Goal: Transaction & Acquisition: Obtain resource

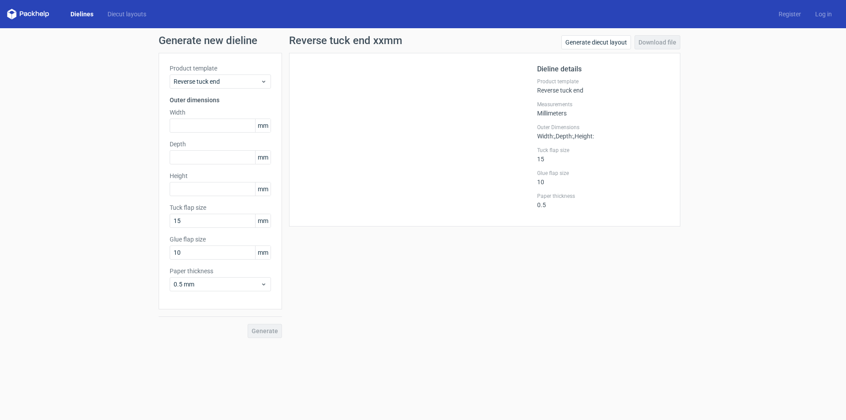
click at [208, 127] on input "text" at bounding box center [220, 126] width 101 height 14
type input "24"
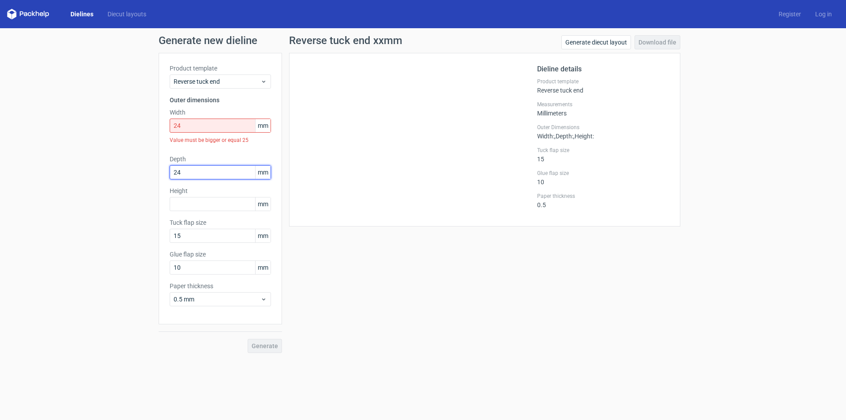
type input "24"
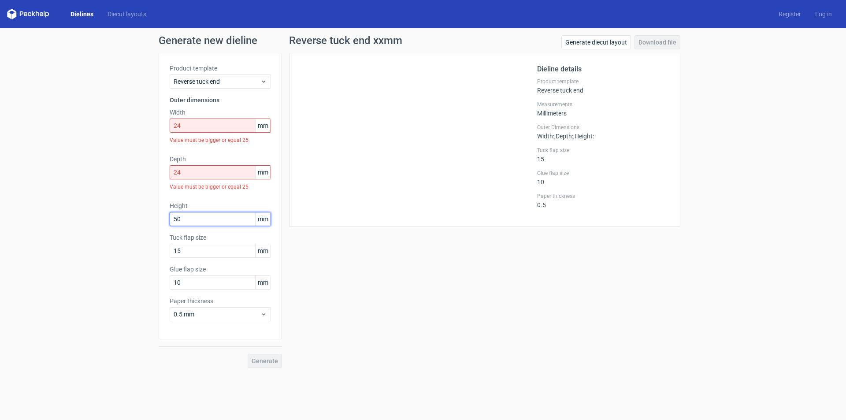
type input "50"
drag, startPoint x: 202, startPoint y: 130, endPoint x: 170, endPoint y: 120, distance: 34.2
click at [170, 120] on input "24" at bounding box center [220, 126] width 101 height 14
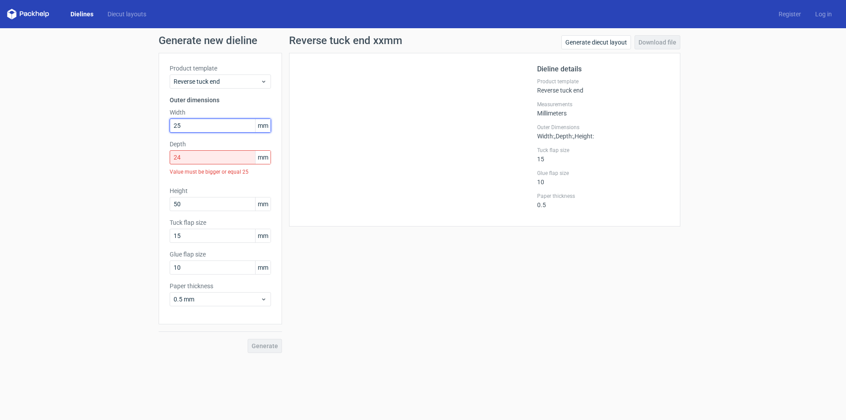
type input "25"
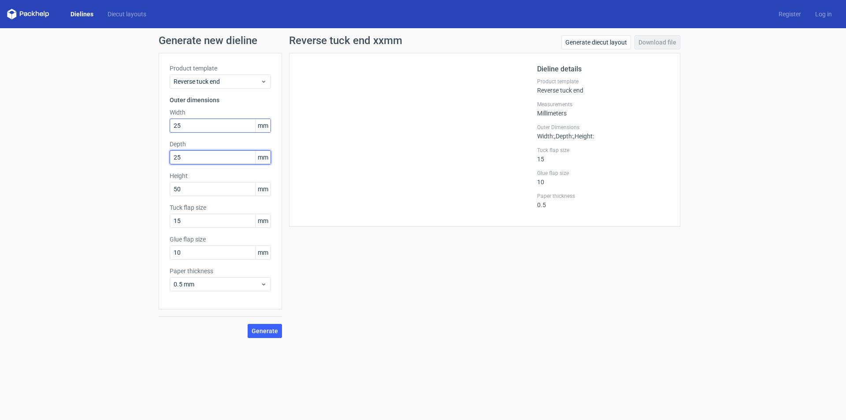
type input "25"
click at [248, 324] on button "Generate" at bounding box center [265, 331] width 34 height 14
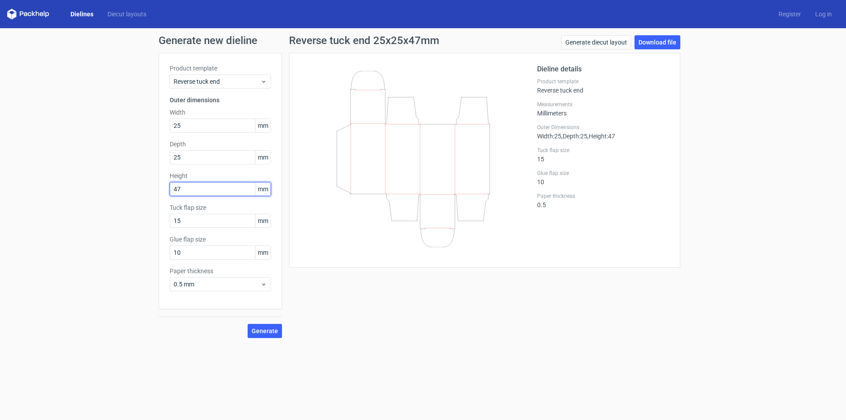
type input "47"
click at [248, 324] on button "Generate" at bounding box center [265, 331] width 34 height 14
click at [651, 41] on link "Download file" at bounding box center [658, 42] width 46 height 14
drag, startPoint x: 200, startPoint y: 126, endPoint x: 130, endPoint y: 123, distance: 70.6
click at [130, 123] on div "Generate new dieline Product template Reverse tuck end Outer dimensions Width 2…" at bounding box center [423, 186] width 846 height 317
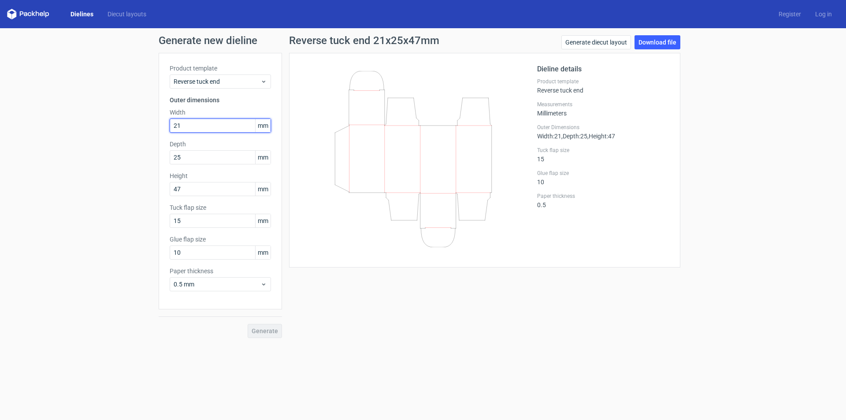
type input "21"
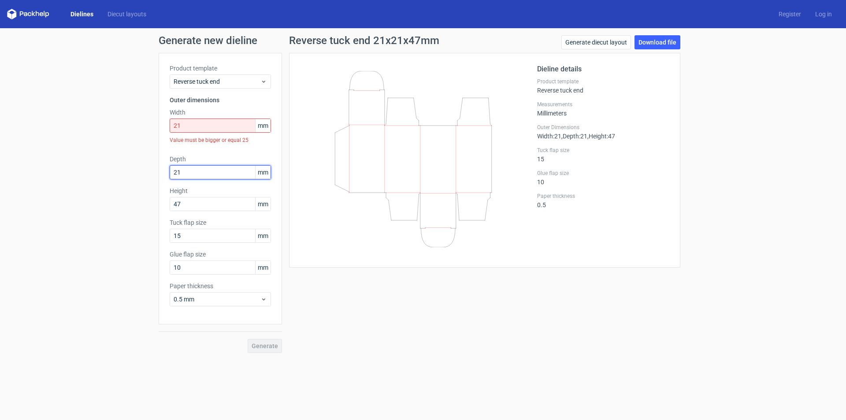
type input "21"
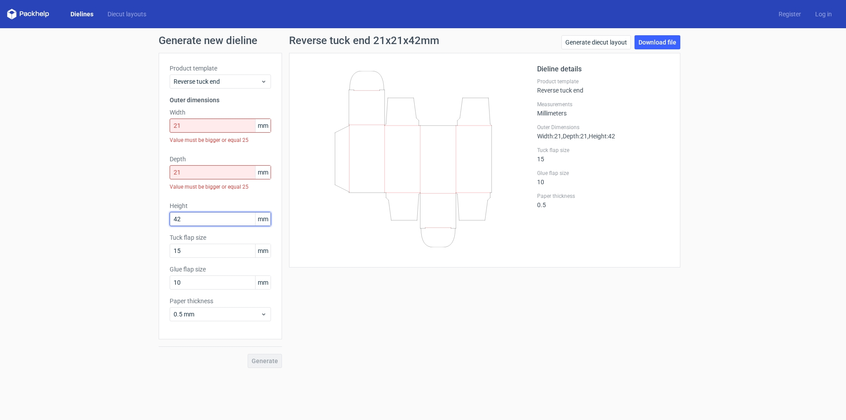
type input "42"
drag, startPoint x: 193, startPoint y: 127, endPoint x: 132, endPoint y: 130, distance: 60.9
click at [132, 130] on div "Generate new dieline Product template Reverse tuck end Outer dimensions Width 2…" at bounding box center [423, 201] width 846 height 347
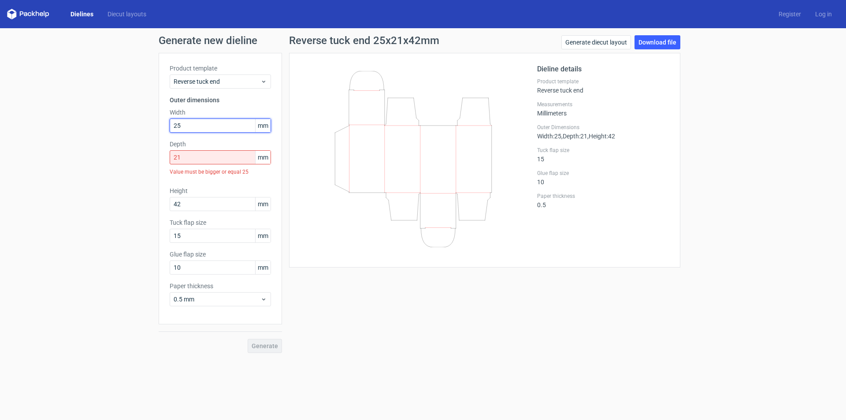
type input "25"
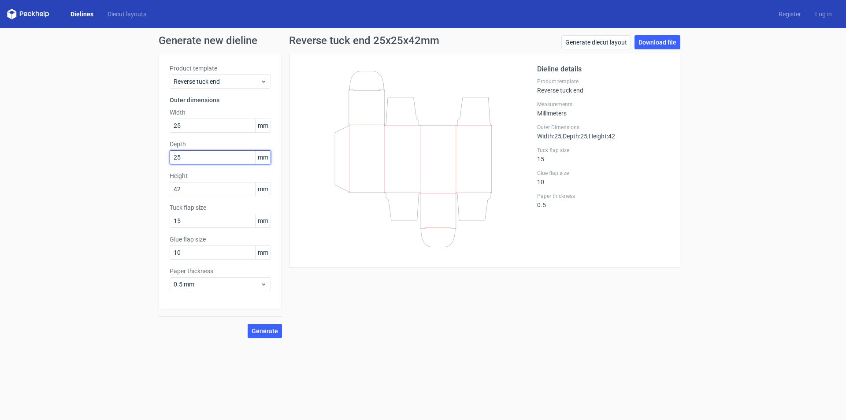
type input "25"
click at [248, 324] on button "Generate" at bounding box center [265, 331] width 34 height 14
click at [662, 41] on link "Download file" at bounding box center [658, 42] width 46 height 14
drag, startPoint x: 158, startPoint y: 123, endPoint x: 153, endPoint y: 123, distance: 4.9
click at [153, 123] on div "Generate new dieline Product template Reverse tuck end Outer dimensions Width 2…" at bounding box center [423, 186] width 846 height 317
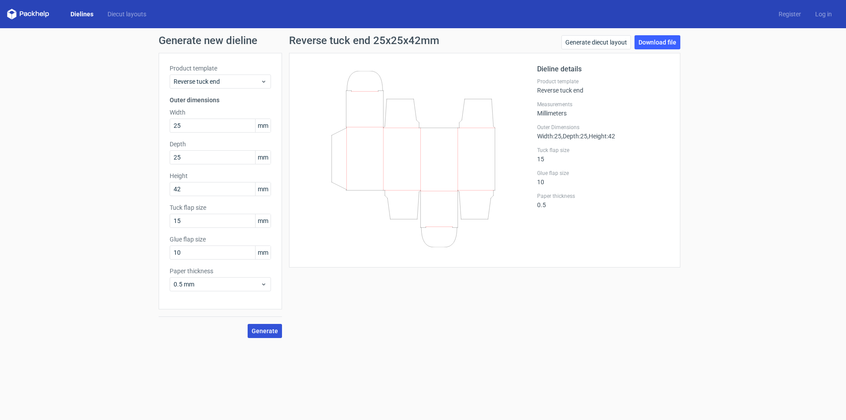
click at [277, 332] on span "Generate" at bounding box center [265, 331] width 26 height 6
click at [652, 41] on link "Download file" at bounding box center [658, 42] width 46 height 14
type input "24"
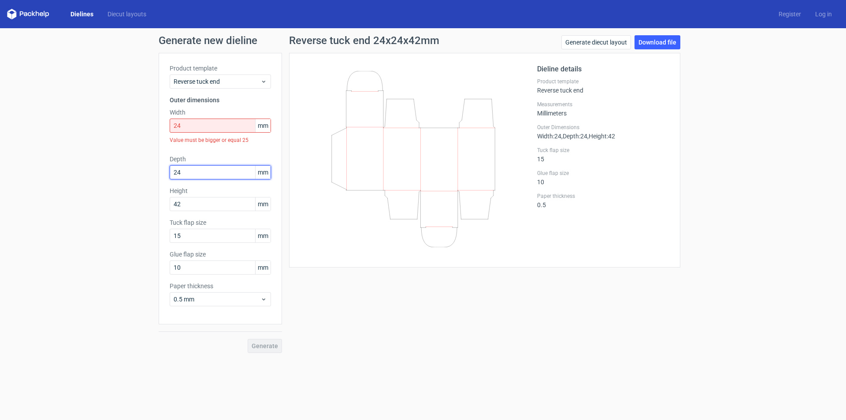
type input "24"
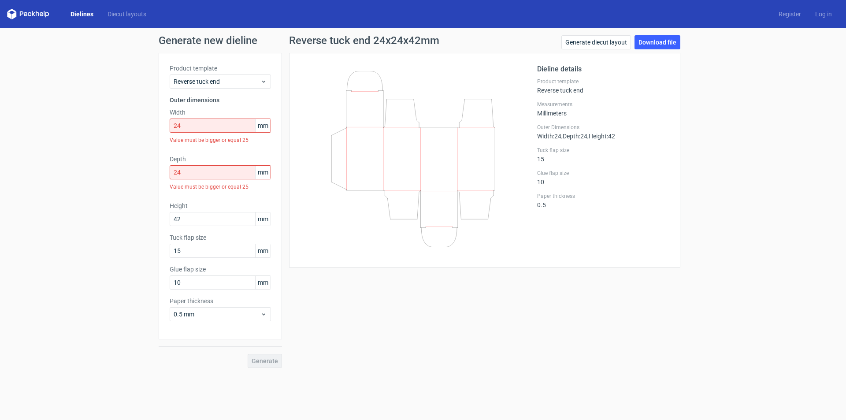
click at [722, 119] on div "Generate new dieline Product template Reverse tuck end Outer dimensions Width 2…" at bounding box center [423, 201] width 846 height 347
click at [718, 112] on div "Generate new dieline Product template Reverse tuck end Outer dimensions Width 2…" at bounding box center [423, 201] width 846 height 347
click at [665, 43] on link "Download file" at bounding box center [658, 42] width 46 height 14
click at [769, 197] on div "Generate new dieline Product template Reverse tuck end Outer dimensions Width 2…" at bounding box center [423, 201] width 846 height 347
